Goal: Task Accomplishment & Management: Use online tool/utility

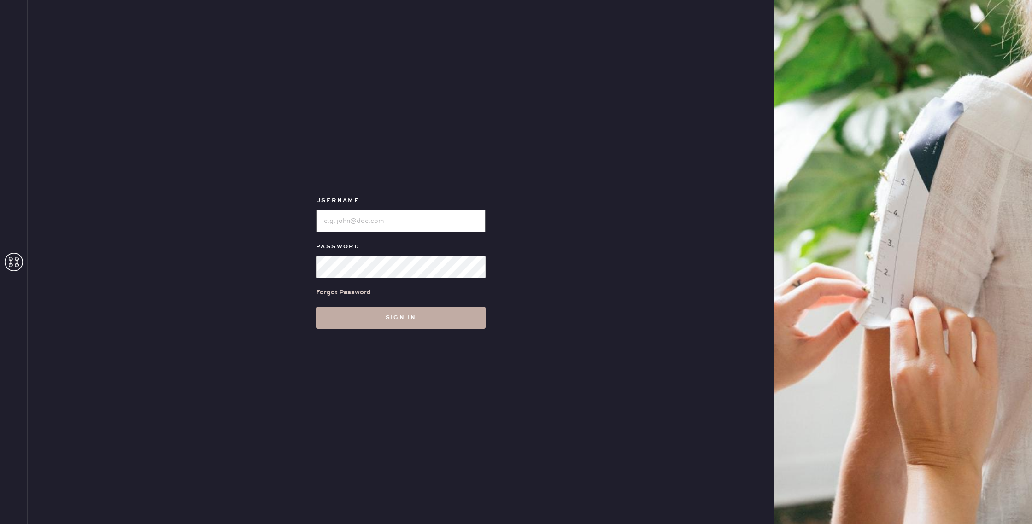
type input "reformationgoldcoastchicago"
click at [460, 317] on button "Sign in" at bounding box center [401, 318] width 170 height 22
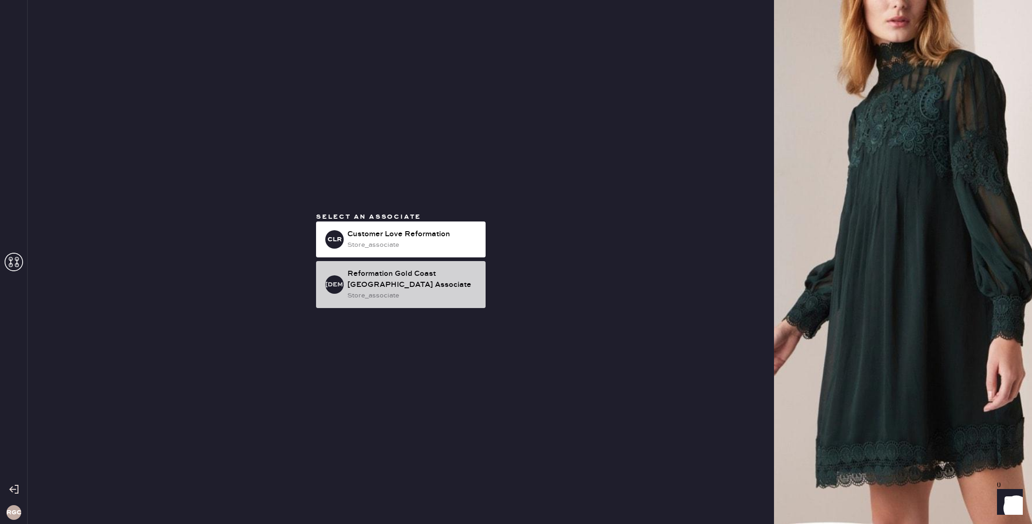
click at [448, 292] on div "store_associate" at bounding box center [412, 296] width 131 height 10
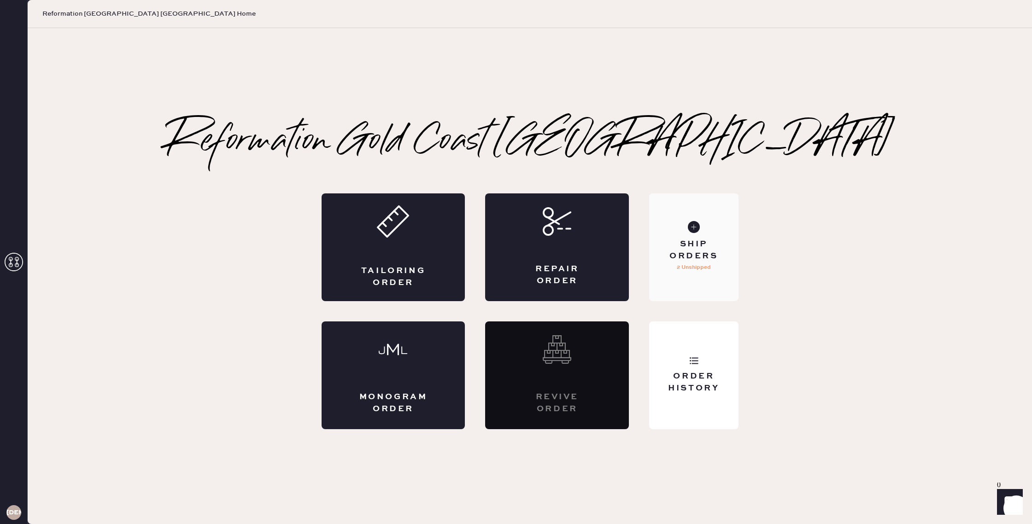
click at [693, 228] on use at bounding box center [694, 227] width 12 height 12
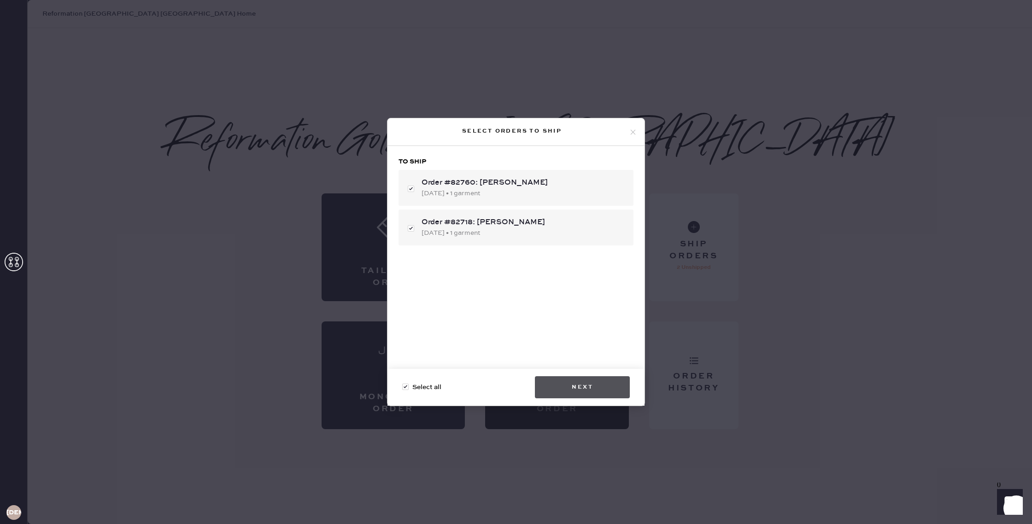
click at [577, 390] on button "Next" at bounding box center [582, 388] width 95 height 22
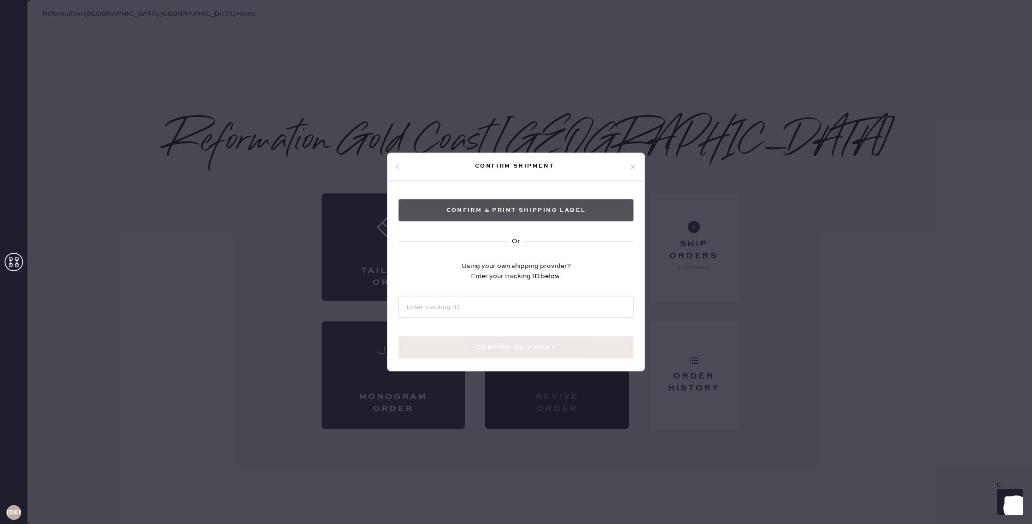
click at [562, 212] on button "Confirm & Print shipping label" at bounding box center [516, 211] width 235 height 22
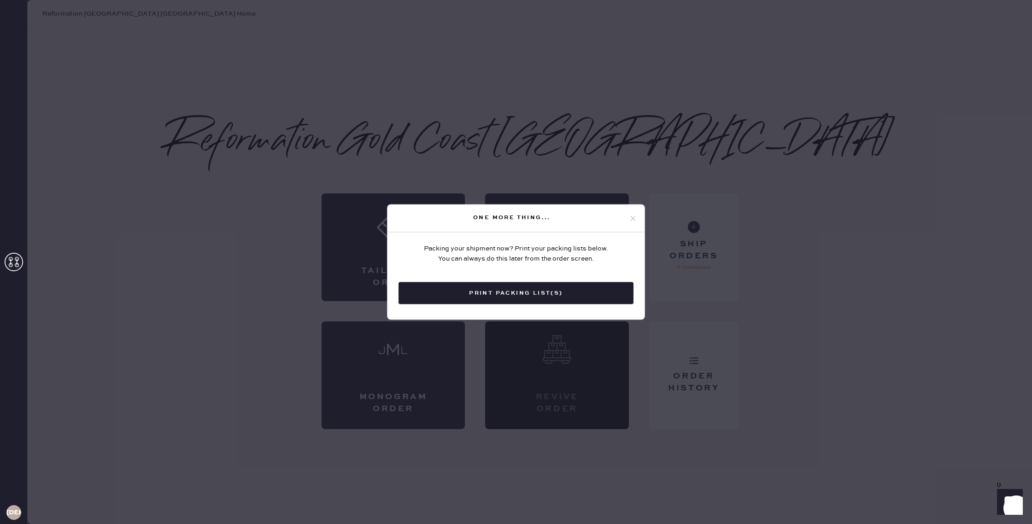
click at [503, 289] on button "Print Packing List(s)" at bounding box center [516, 294] width 235 height 22
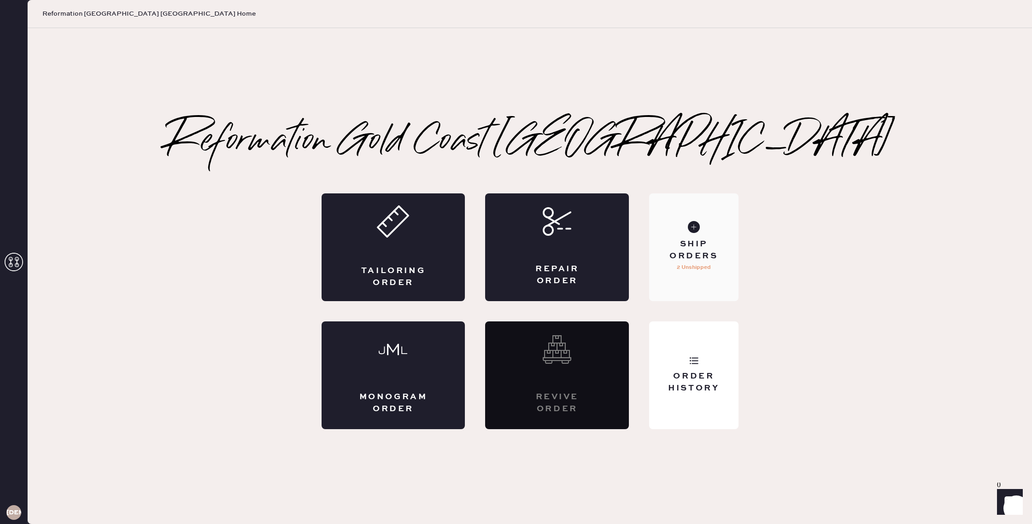
click at [709, 269] on p "2 Unshipped" at bounding box center [694, 267] width 34 height 11
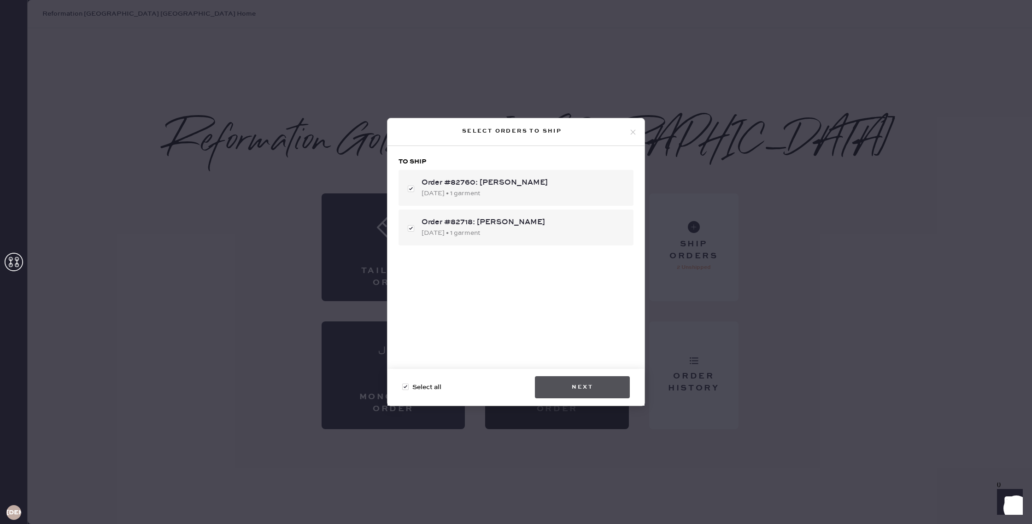
click at [582, 385] on button "Next" at bounding box center [582, 388] width 95 height 22
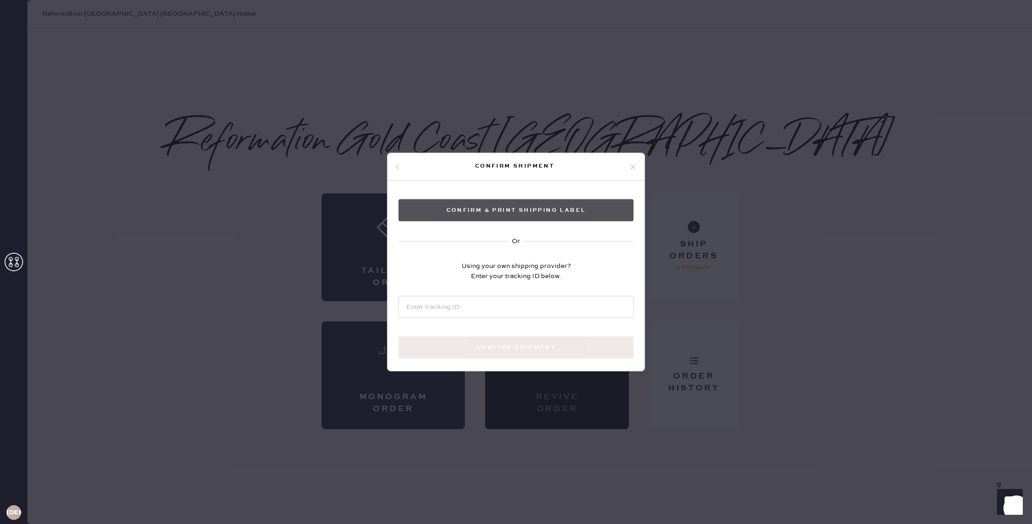
click at [554, 212] on button "Confirm & Print shipping label" at bounding box center [516, 211] width 235 height 22
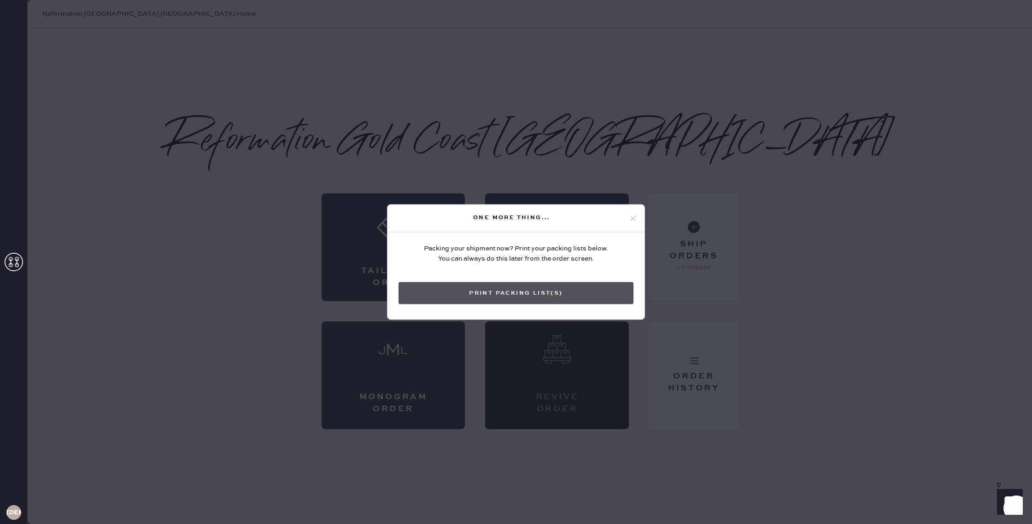
click at [508, 287] on button "Print Packing List(s)" at bounding box center [516, 294] width 235 height 22
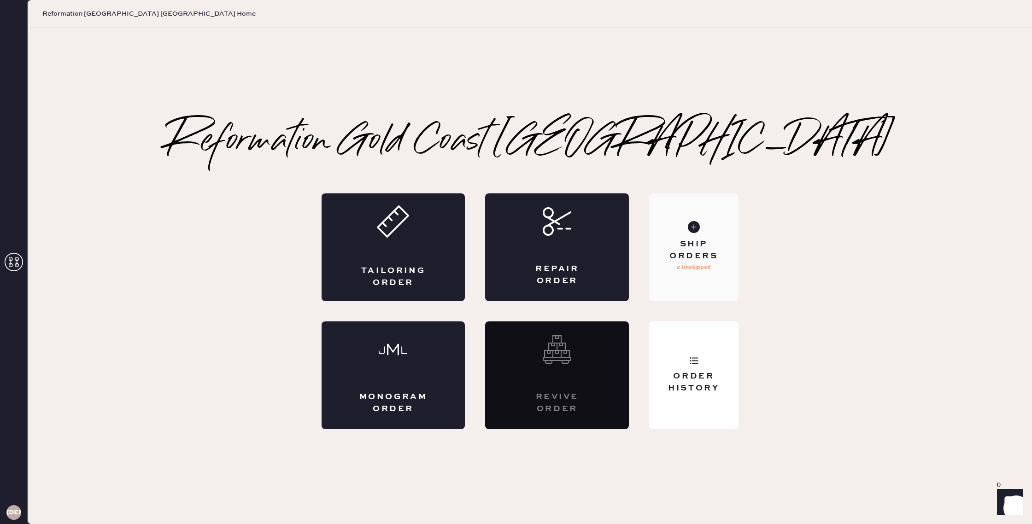
click at [709, 261] on div "Ship Orders" at bounding box center [694, 250] width 74 height 23
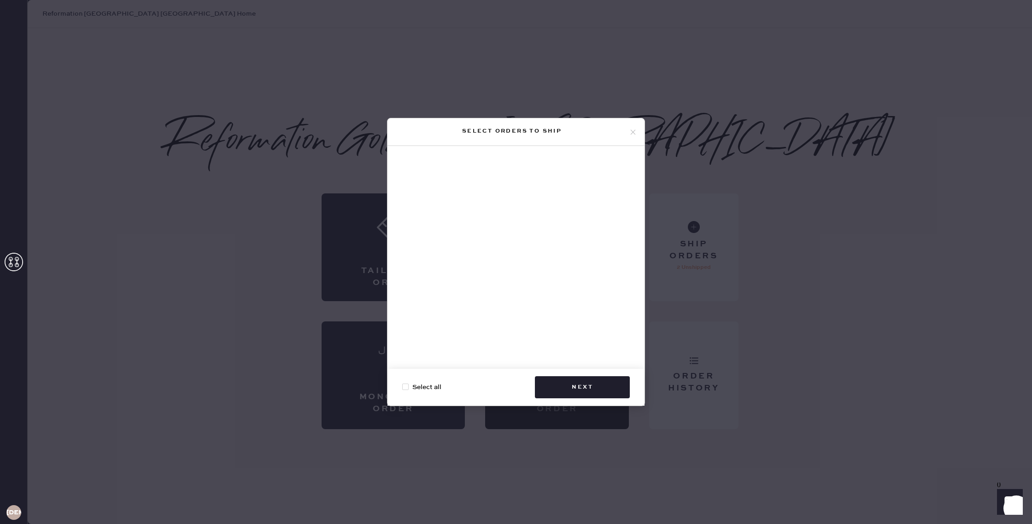
click at [627, 128] on div "Select orders to ship" at bounding box center [512, 131] width 234 height 11
click at [633, 131] on use at bounding box center [633, 132] width 5 height 5
